Goal: Browse casually

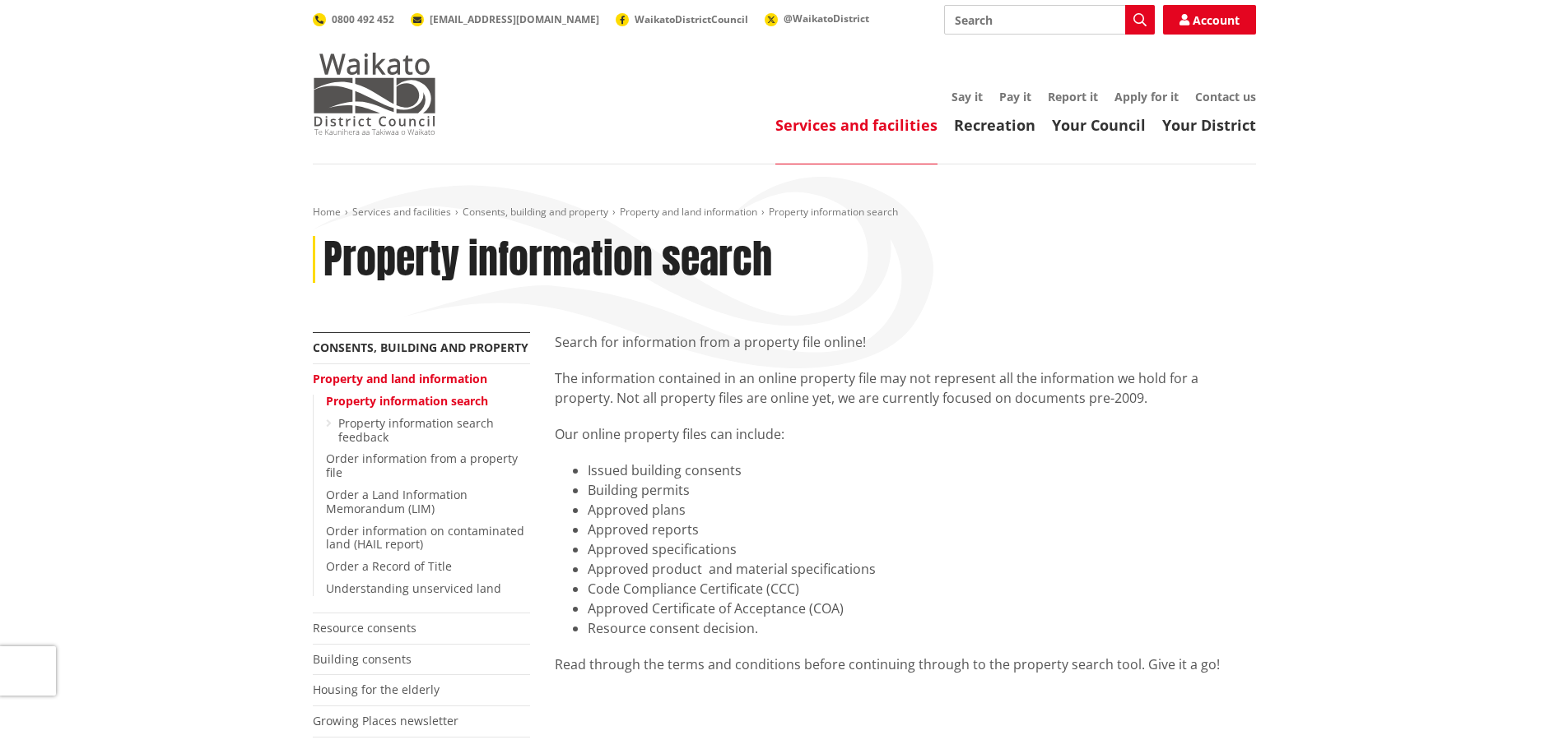
click at [383, 107] on img at bounding box center [374, 94] width 124 height 83
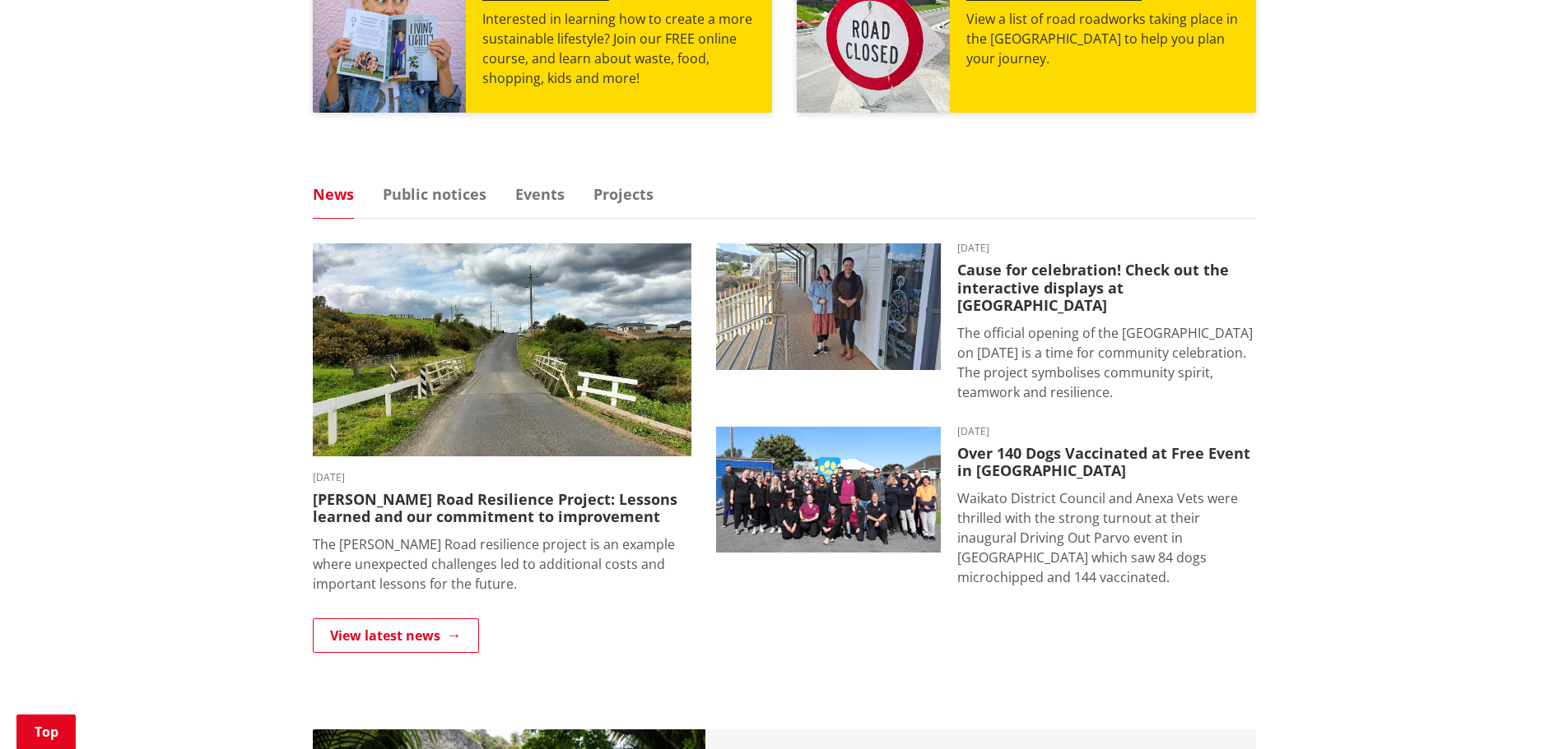
scroll to position [905, 0]
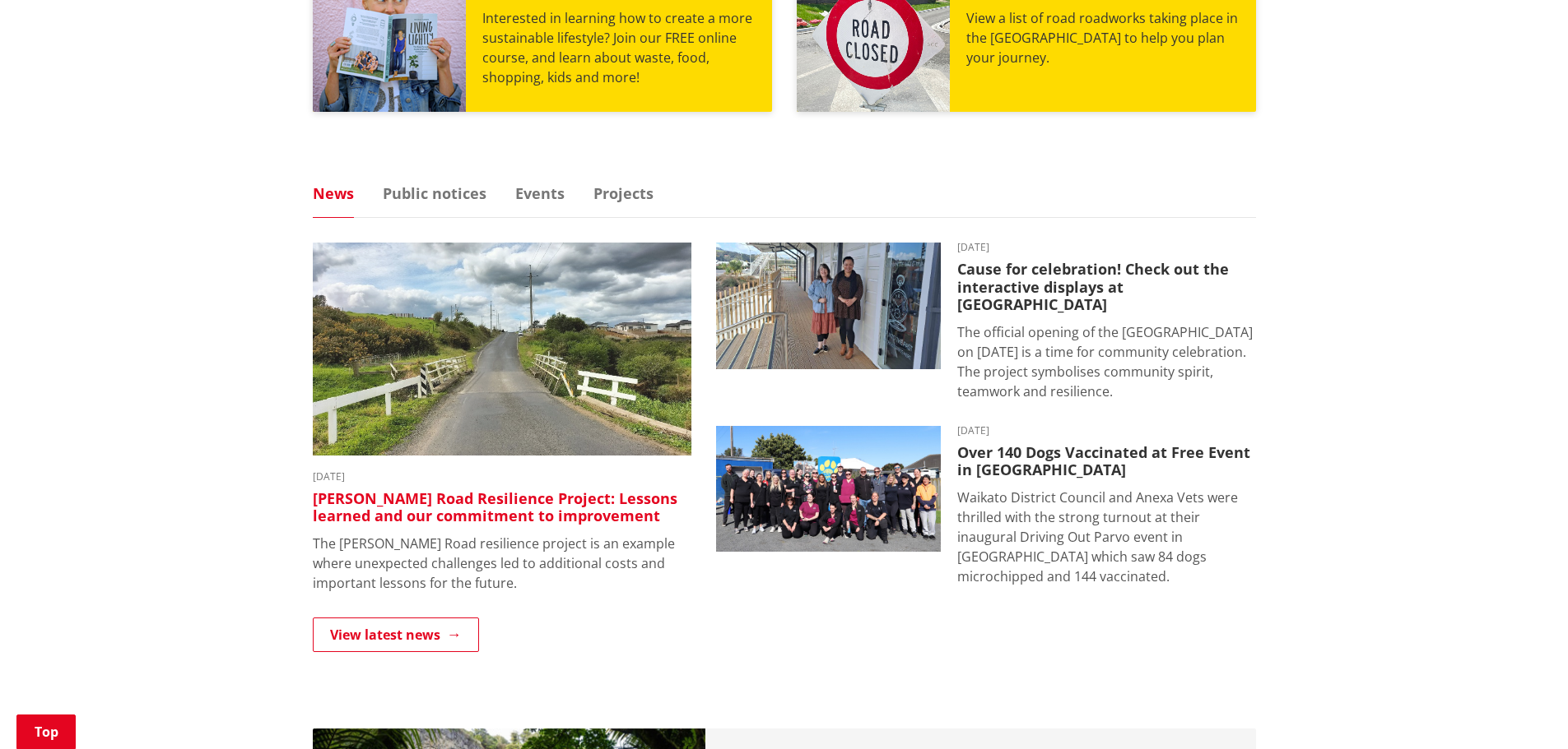
click at [533, 508] on h3 "[PERSON_NAME] Road Resilience Project: Lessons learned and our commitment to im…" at bounding box center [502, 507] width 379 height 35
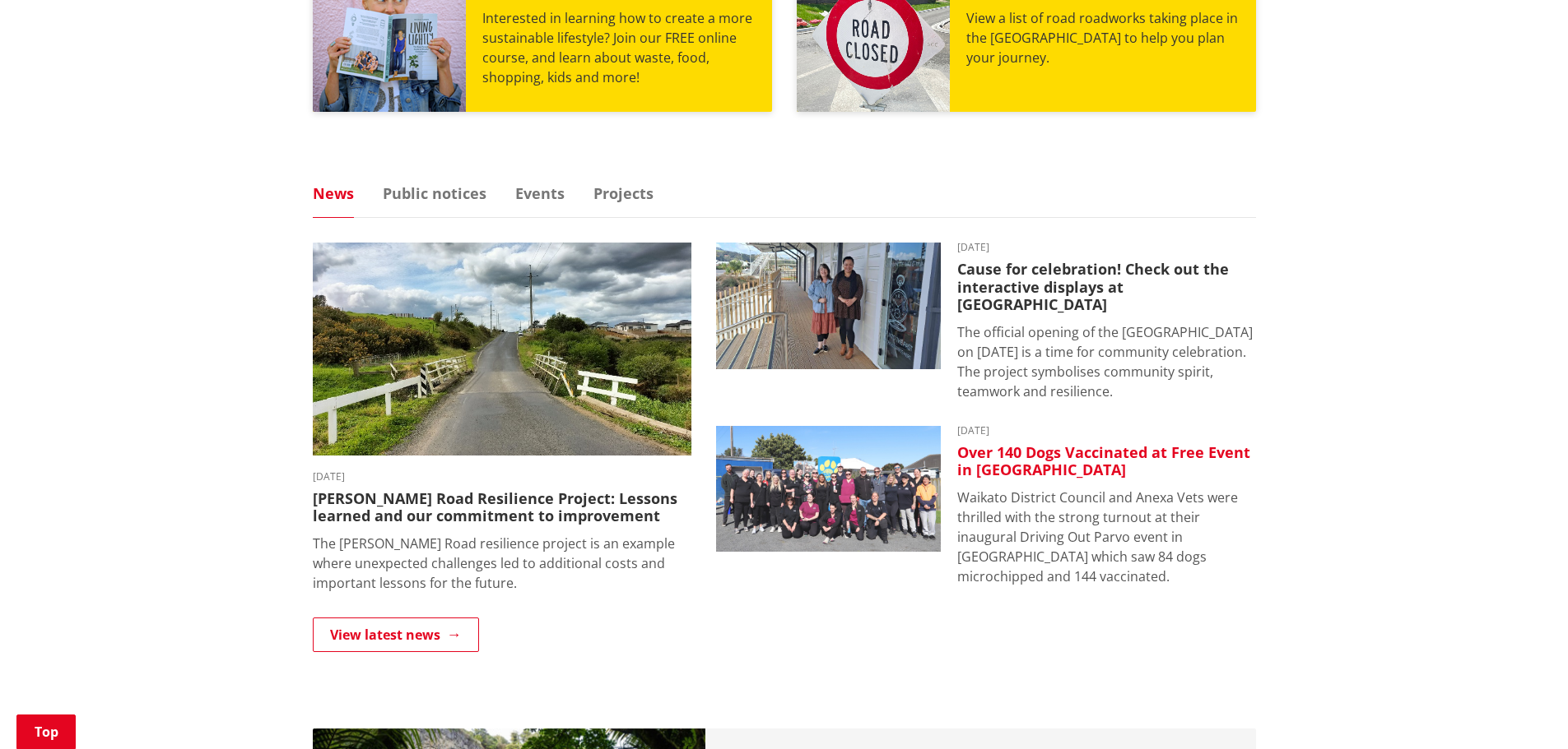
scroll to position [1152, 0]
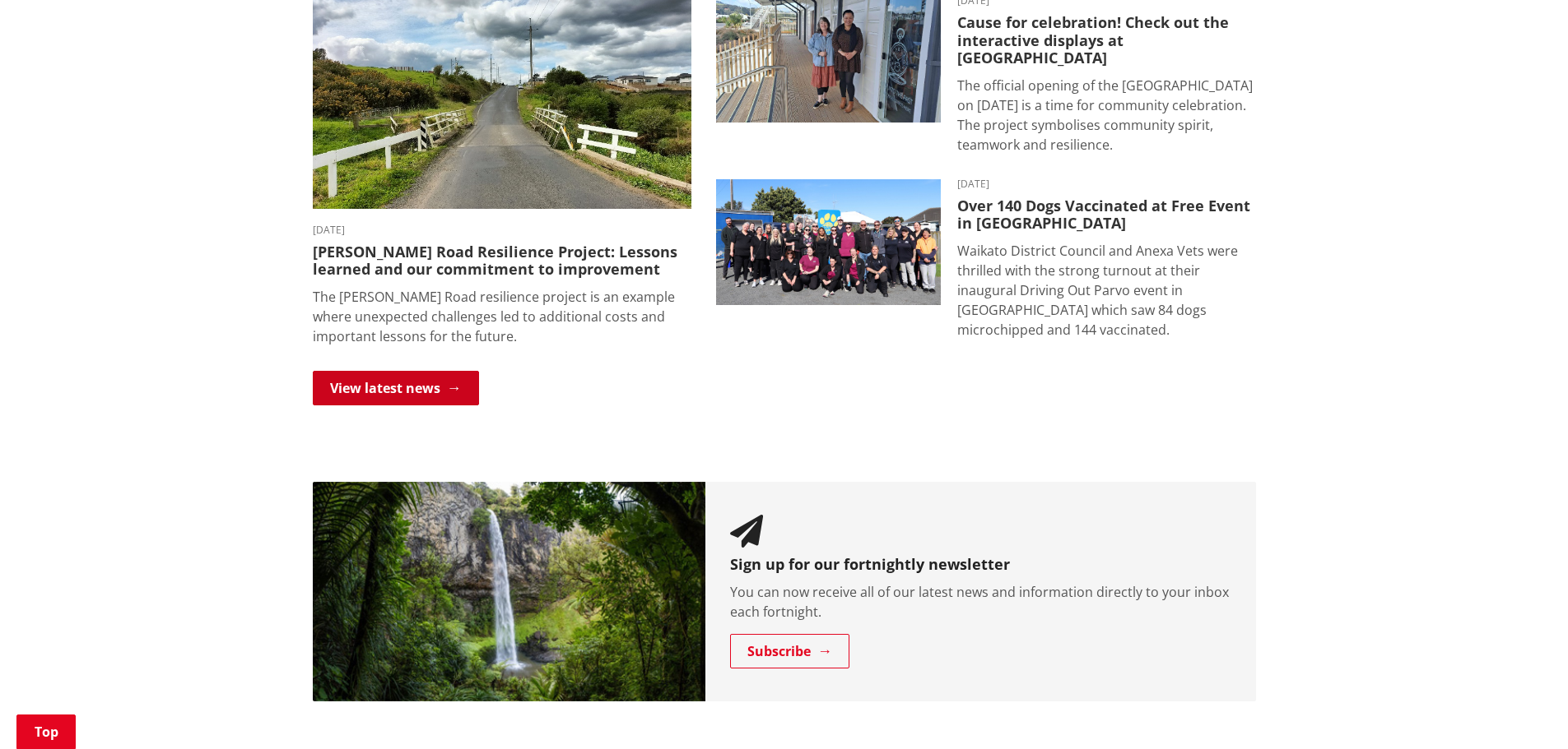
click at [436, 385] on link "View latest news" at bounding box center [395, 388] width 166 height 35
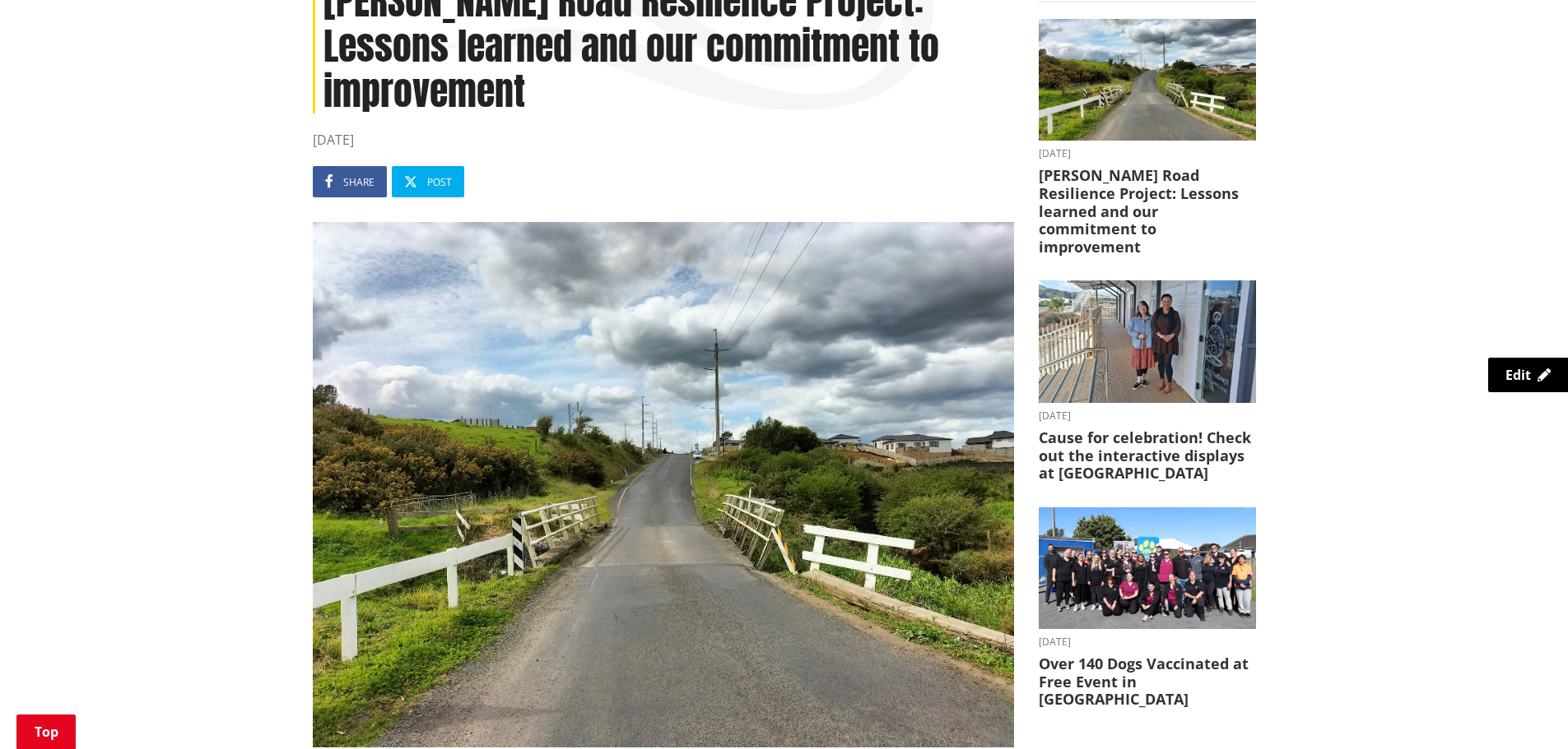
scroll to position [247, 0]
